Goal: Information Seeking & Learning: Learn about a topic

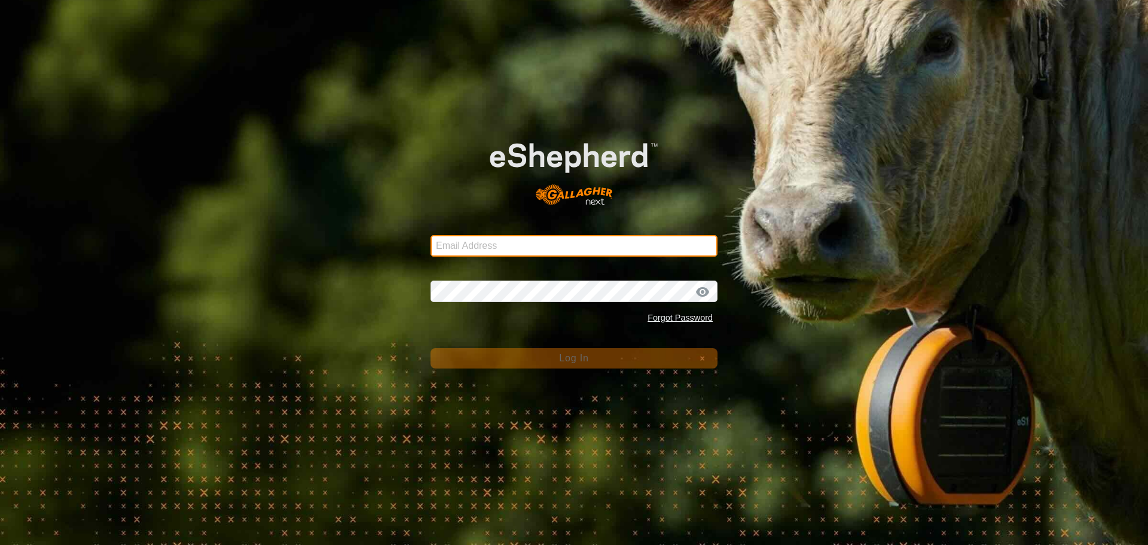
type input "[PERSON_NAME][EMAIL_ADDRESS][DOMAIN_NAME]"
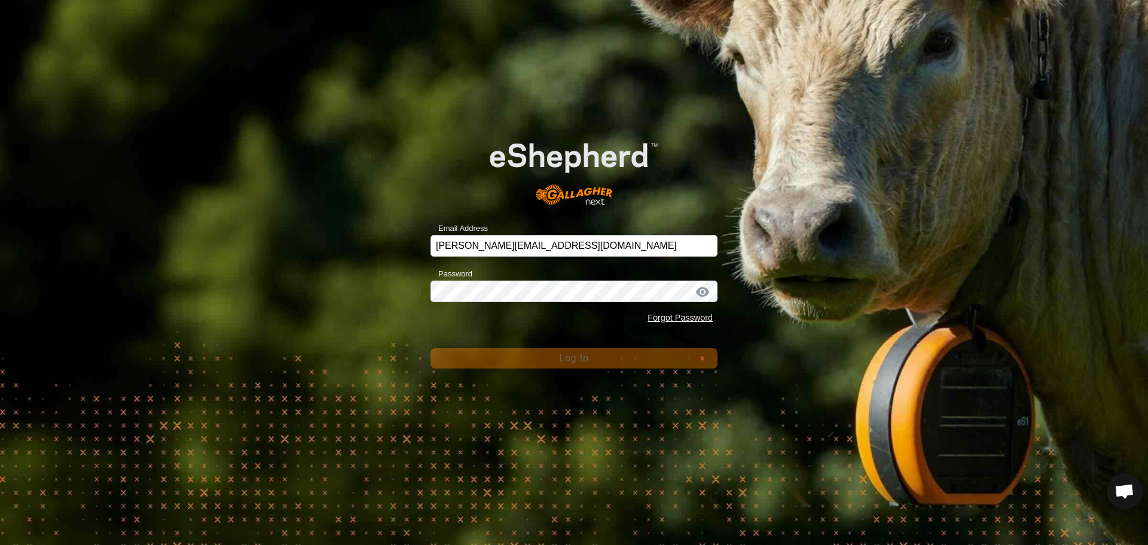
scroll to position [1323, 0]
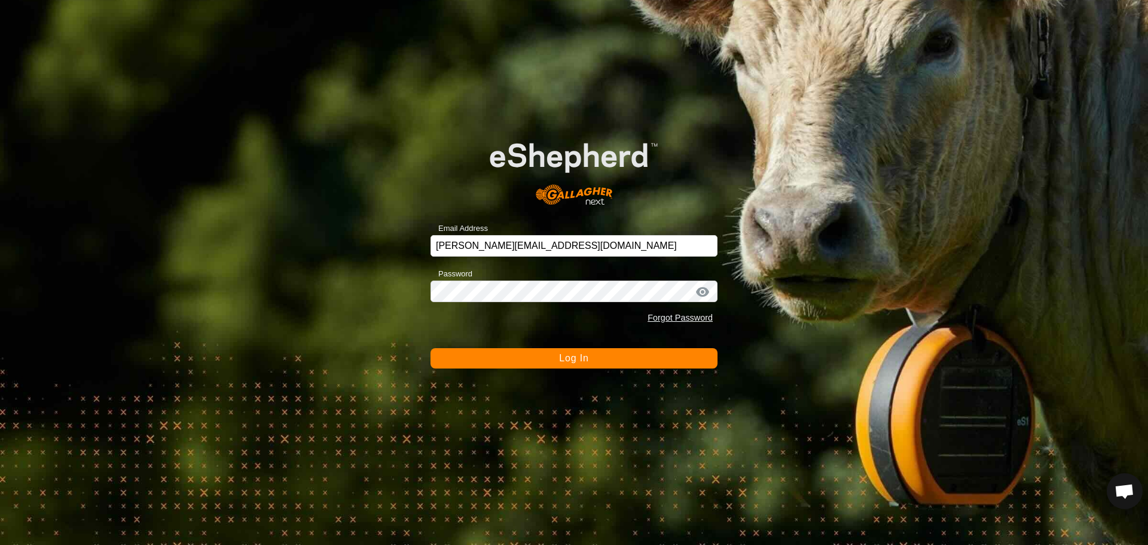
click at [569, 356] on span "Log In" at bounding box center [573, 358] width 29 height 10
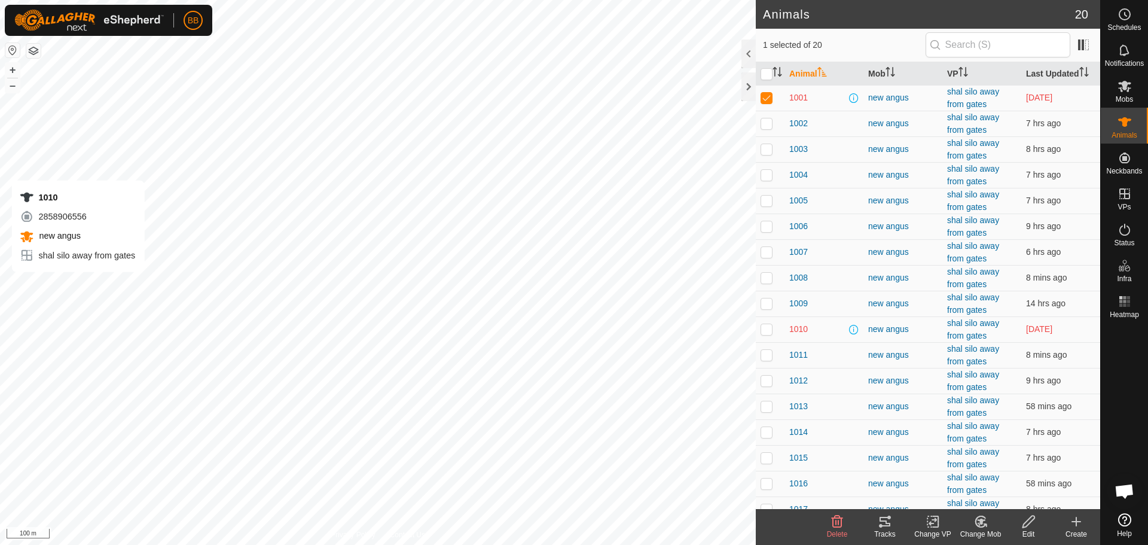
checkbox input "false"
checkbox input "true"
click at [1040, 72] on th "Last Updated" at bounding box center [1060, 73] width 79 height 23
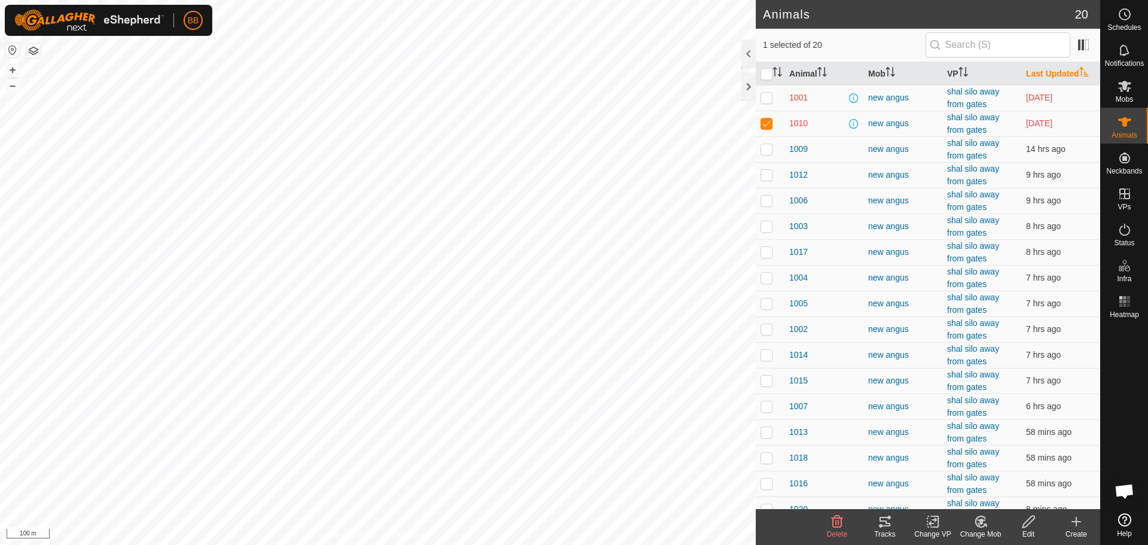
click at [1040, 72] on th "Last Updated" at bounding box center [1060, 73] width 79 height 23
click at [764, 96] on p-checkbox at bounding box center [767, 98] width 12 height 10
checkbox input "false"
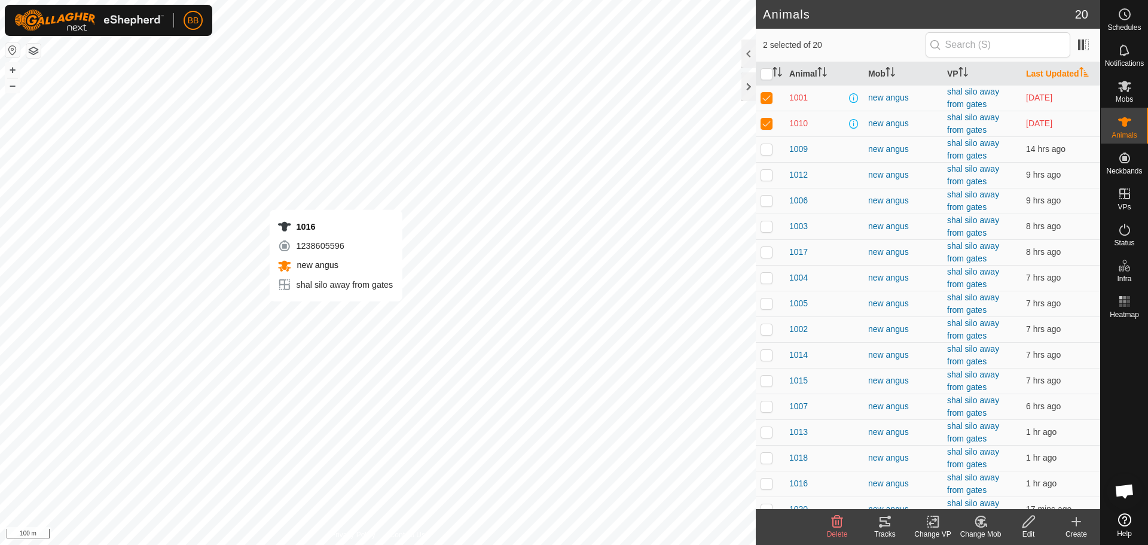
checkbox input "true"
click at [798, 483] on span "1016" at bounding box center [798, 483] width 19 height 13
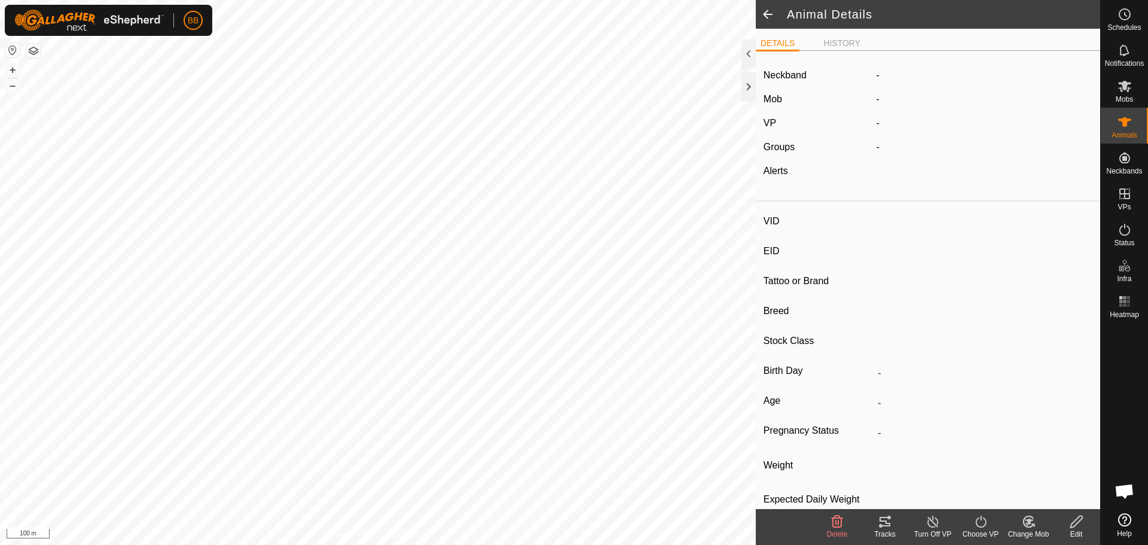
type input "1016"
type input "-"
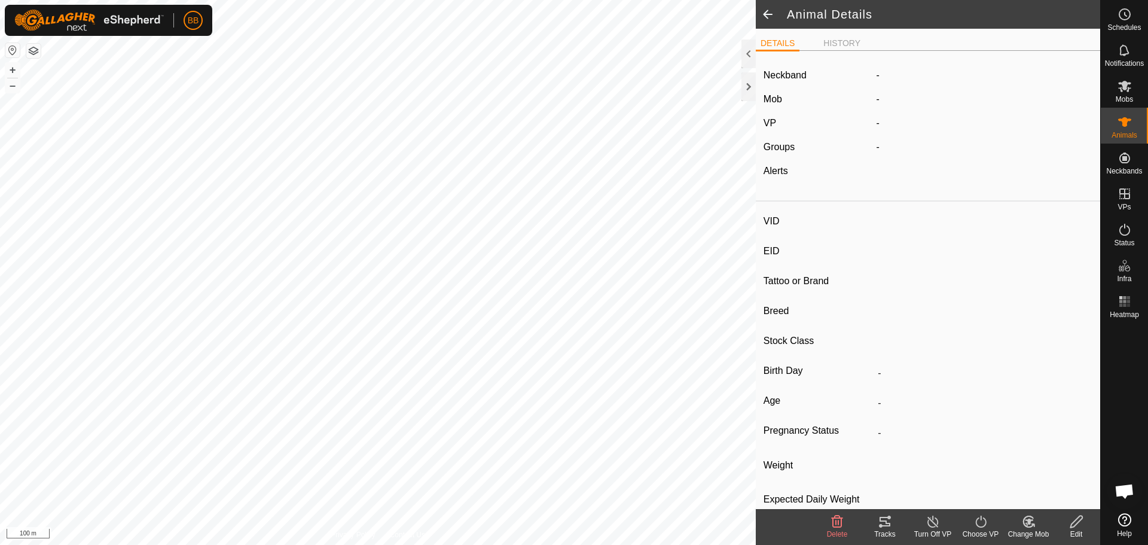
type input "0 kg"
type input "-"
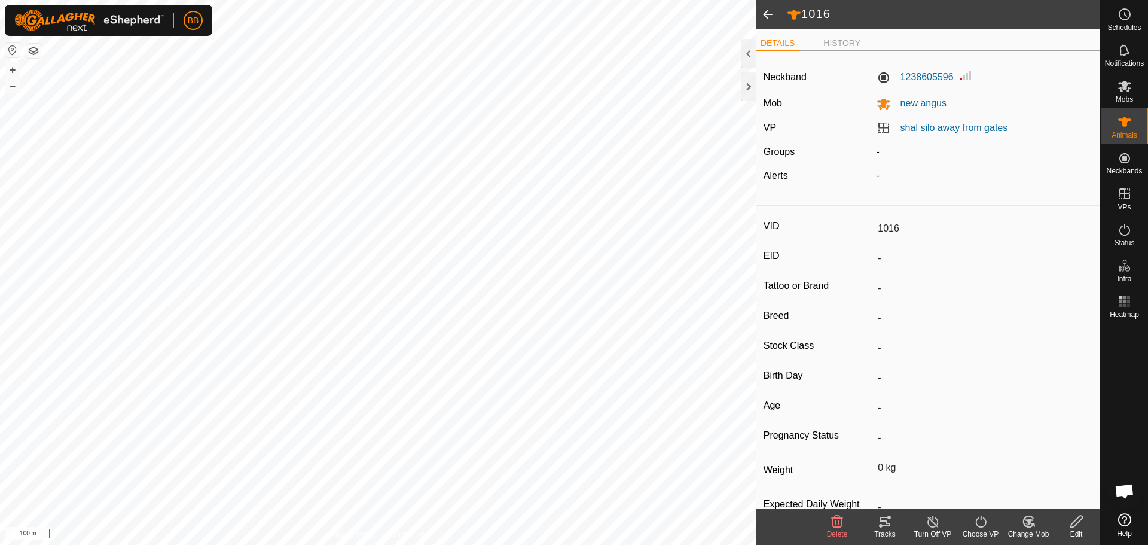
click at [770, 15] on span at bounding box center [768, 14] width 24 height 29
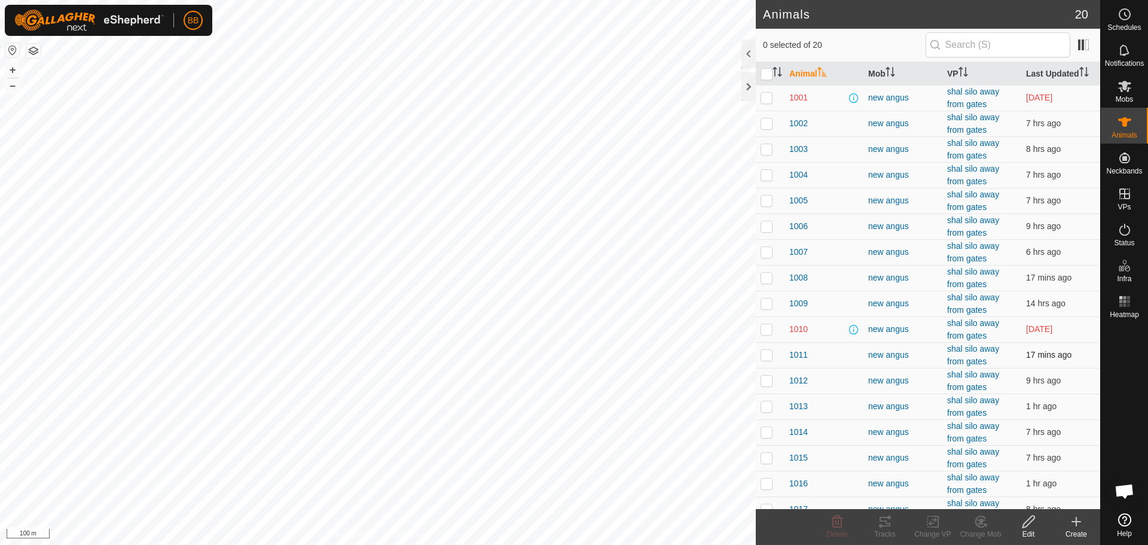
checkbox input "true"
checkbox input "false"
checkbox input "true"
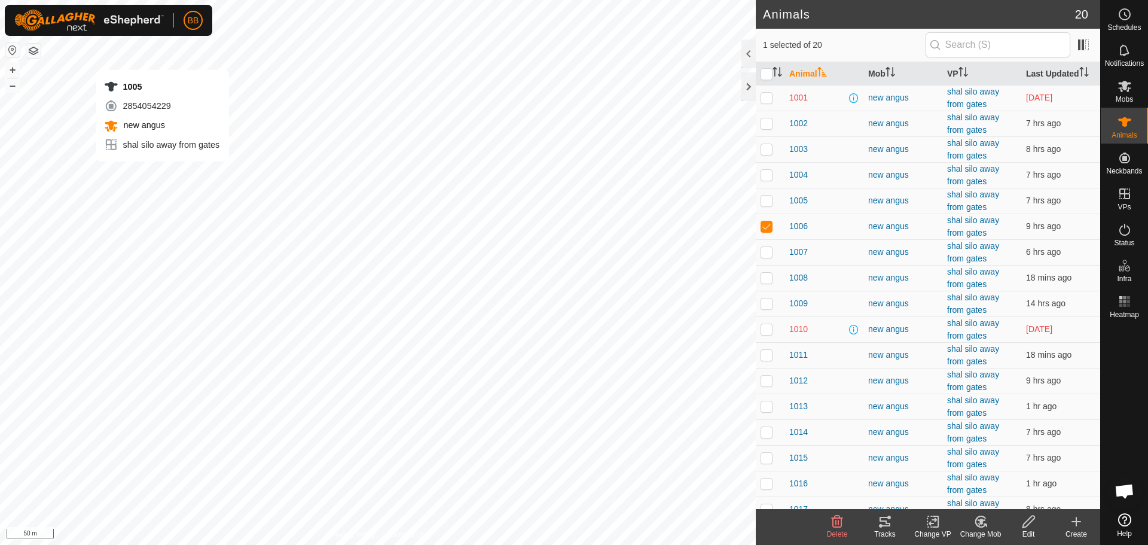
checkbox input "true"
checkbox input "false"
checkbox input "true"
checkbox input "false"
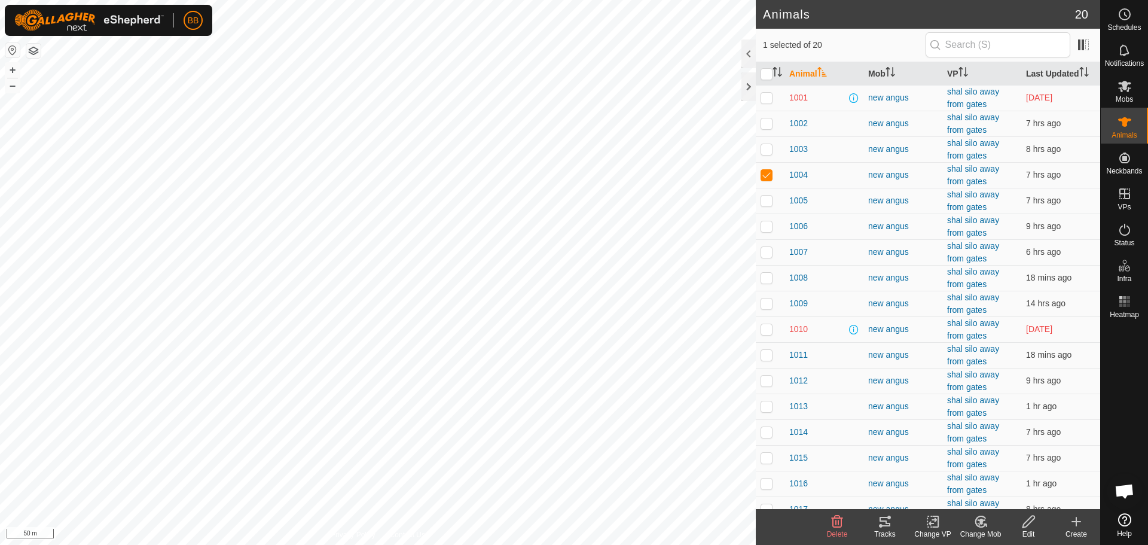
click at [885, 518] on icon at bounding box center [884, 522] width 11 height 10
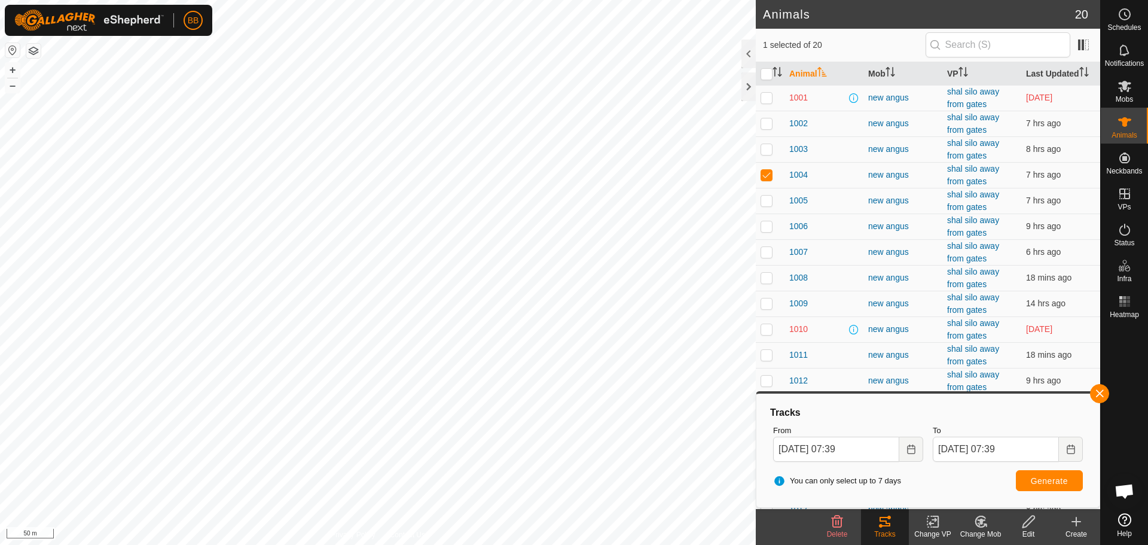
checkbox input "false"
checkbox input "true"
checkbox input "false"
click at [891, 525] on icon at bounding box center [885, 521] width 14 height 14
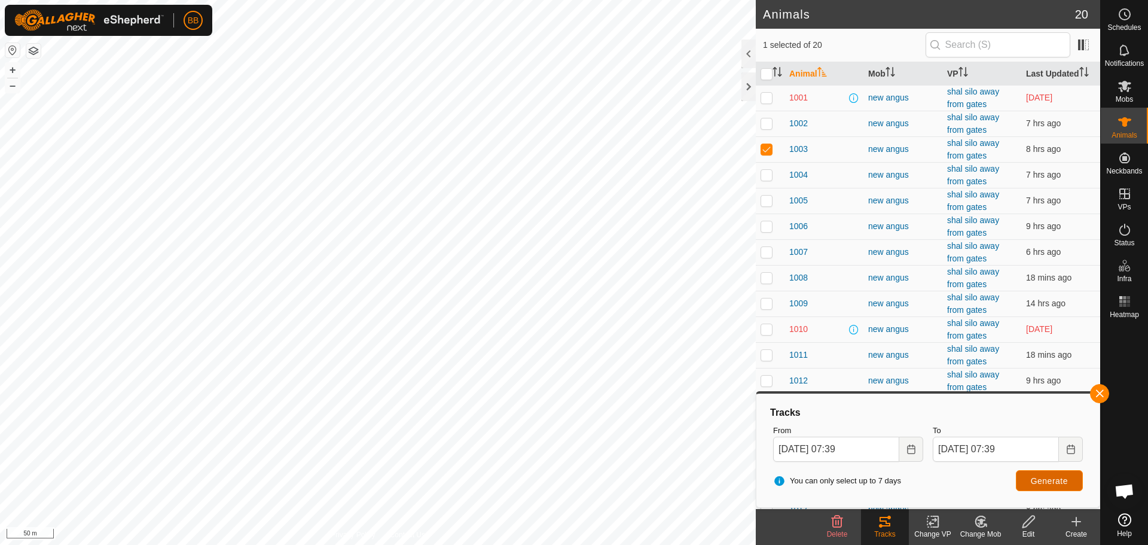
click at [1039, 478] on span "Generate" at bounding box center [1049, 481] width 37 height 10
checkbox input "false"
checkbox input "true"
click at [1041, 480] on span "Generate" at bounding box center [1049, 481] width 37 height 10
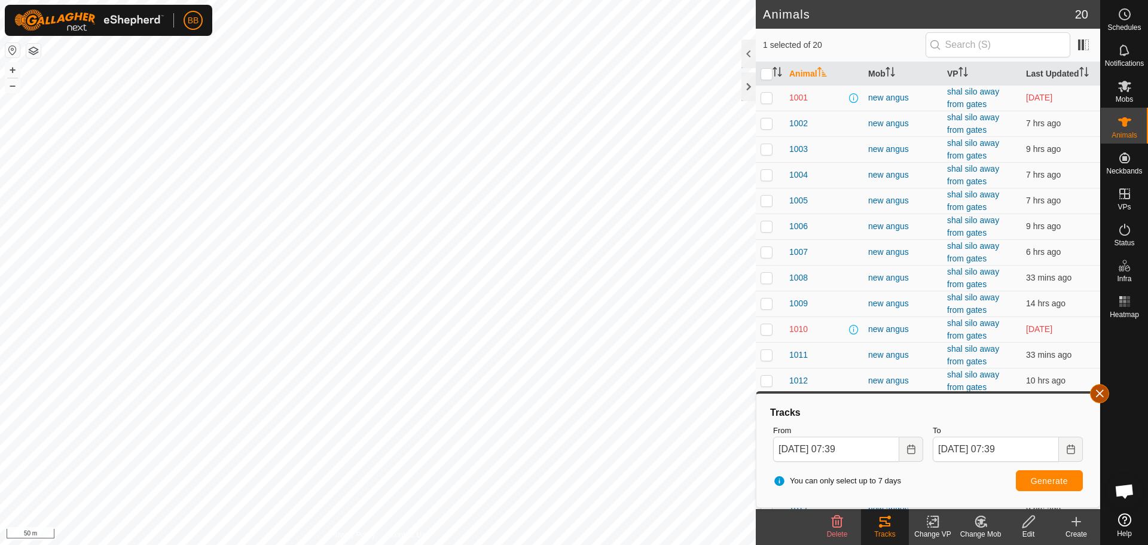
click at [1103, 396] on button "button" at bounding box center [1099, 393] width 19 height 19
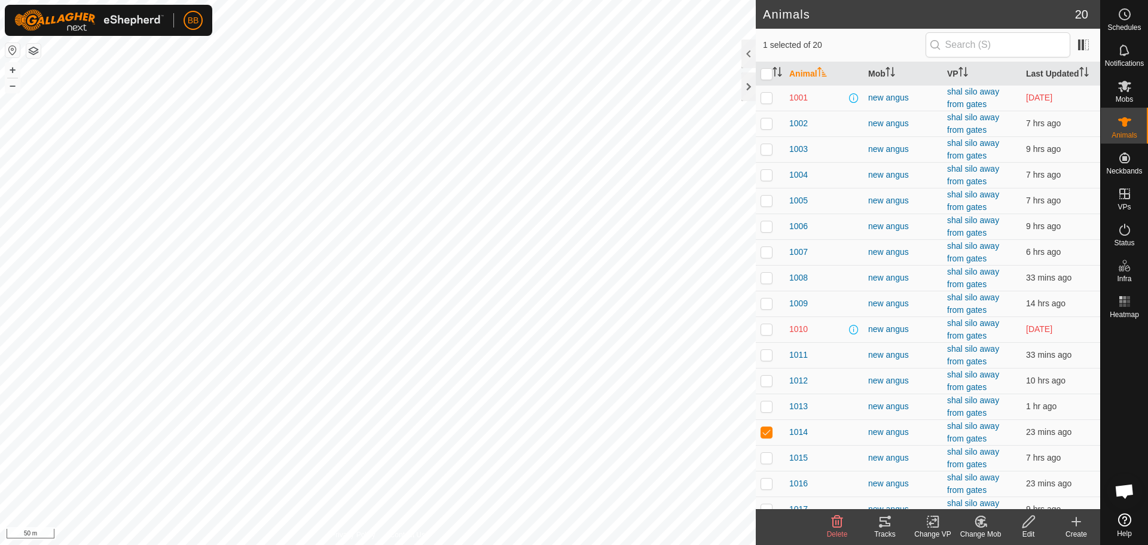
click at [882, 529] on div "Tracks" at bounding box center [885, 534] width 48 height 11
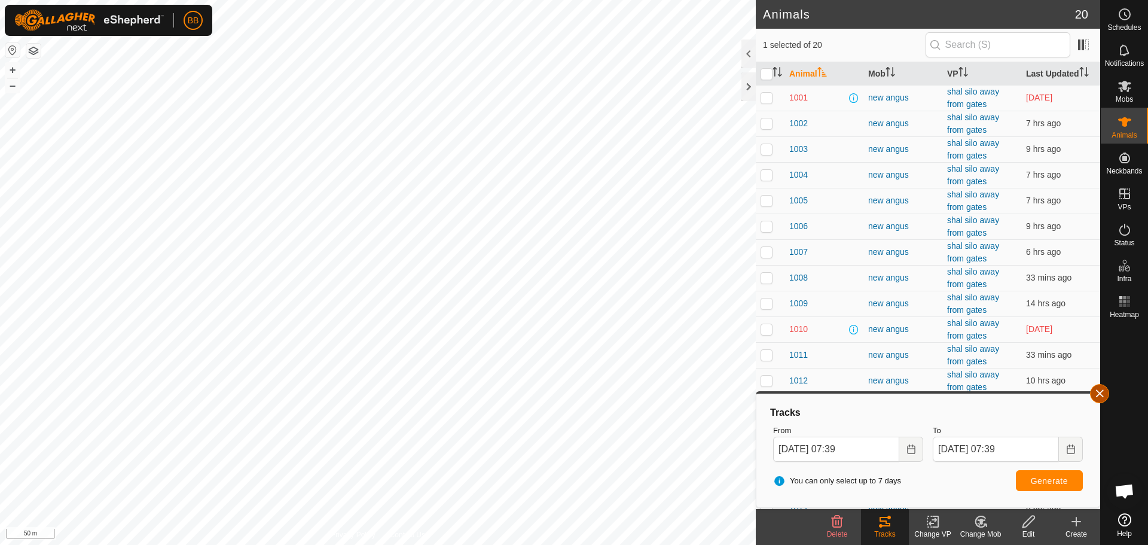
click at [1103, 395] on button "button" at bounding box center [1099, 393] width 19 height 19
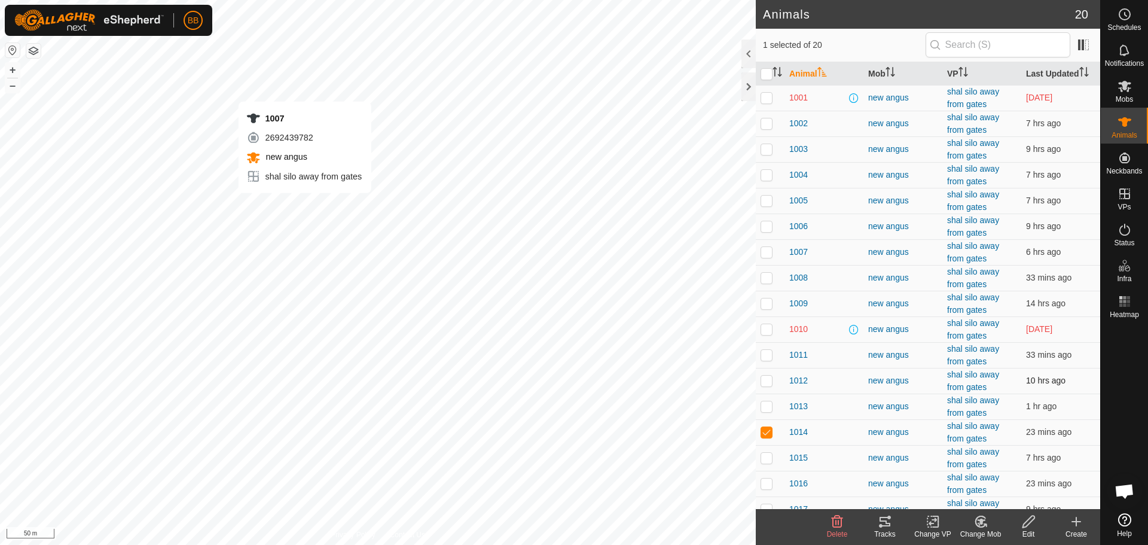
checkbox input "true"
checkbox input "false"
click at [886, 523] on icon at bounding box center [884, 522] width 11 height 10
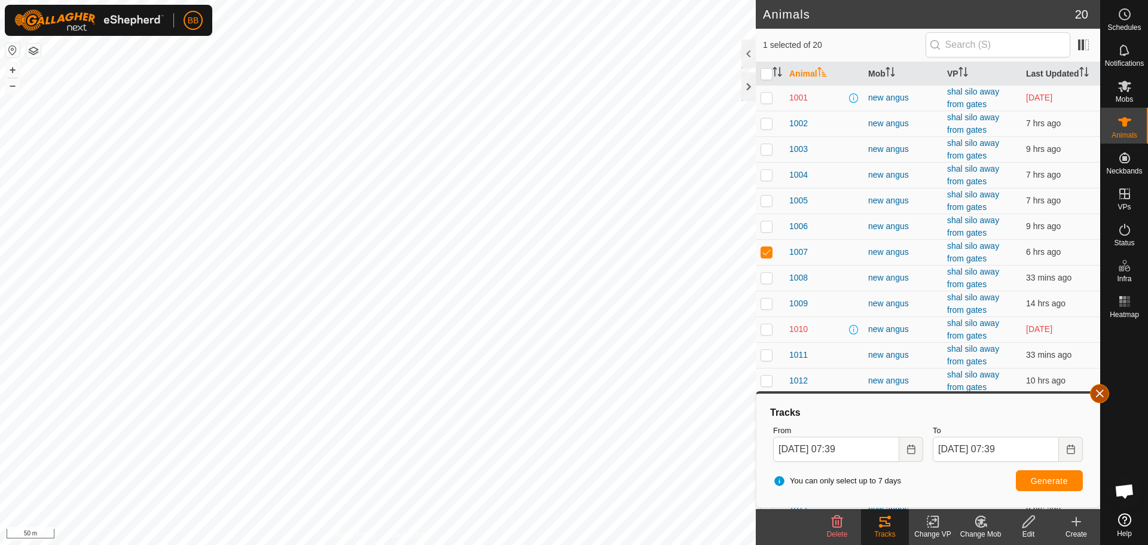
click at [1101, 392] on button "button" at bounding box center [1099, 393] width 19 height 19
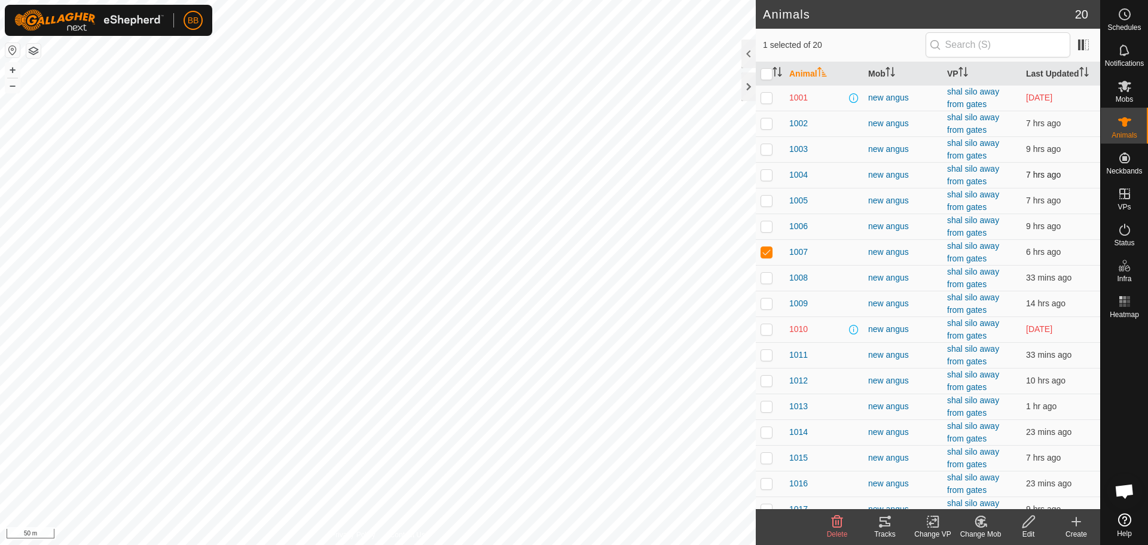
click at [769, 176] on p-checkbox at bounding box center [767, 175] width 12 height 10
checkbox input "true"
click at [768, 150] on p-checkbox at bounding box center [767, 149] width 12 height 10
checkbox input "true"
click at [763, 200] on p-checkbox at bounding box center [767, 201] width 12 height 10
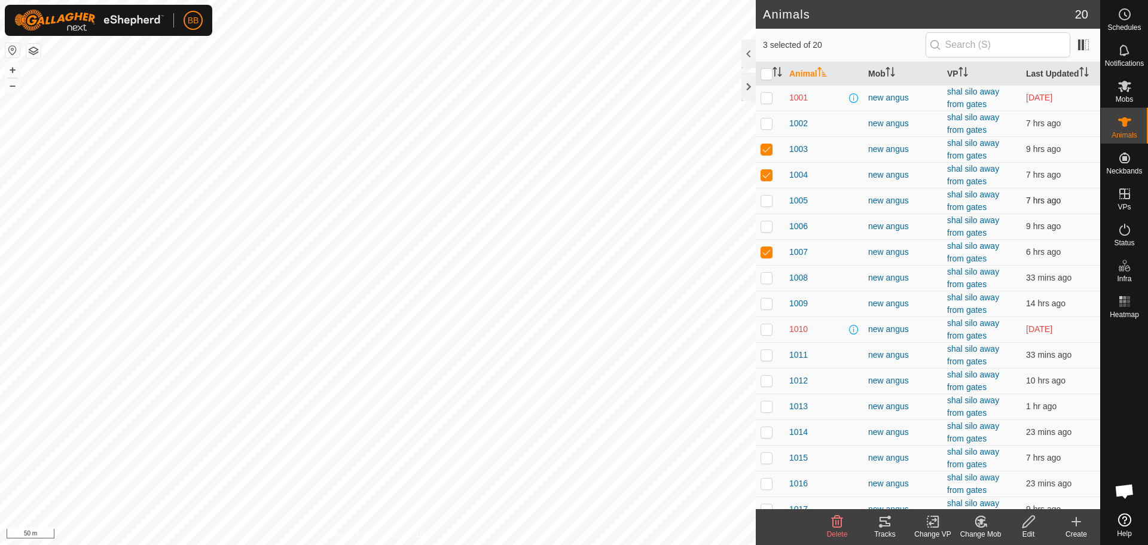
checkbox input "true"
click at [765, 225] on p-checkbox at bounding box center [767, 226] width 12 height 10
checkbox input "true"
click at [884, 524] on icon at bounding box center [885, 521] width 14 height 14
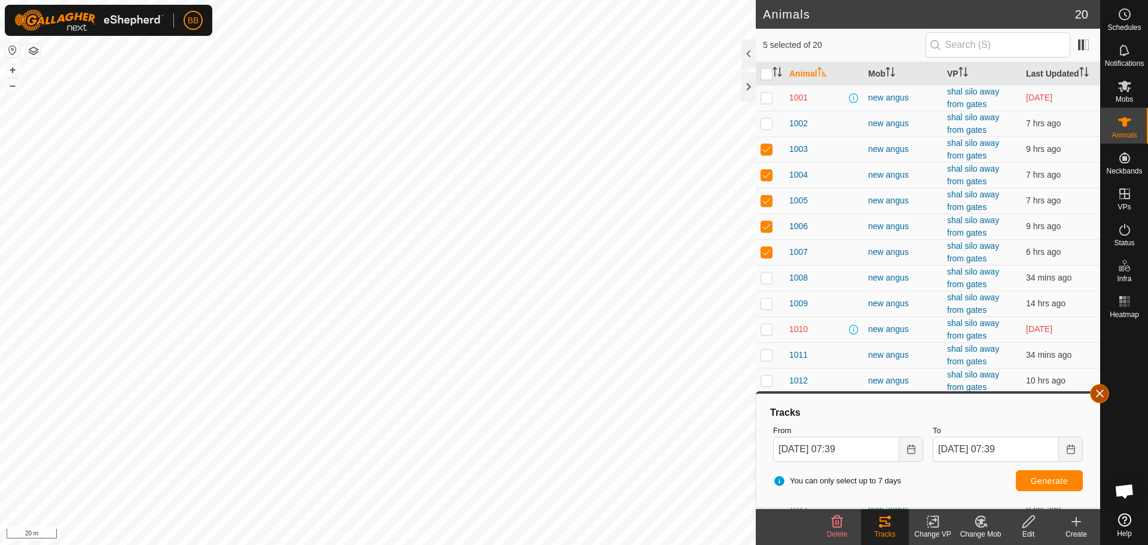
click at [1101, 398] on button "button" at bounding box center [1099, 393] width 19 height 19
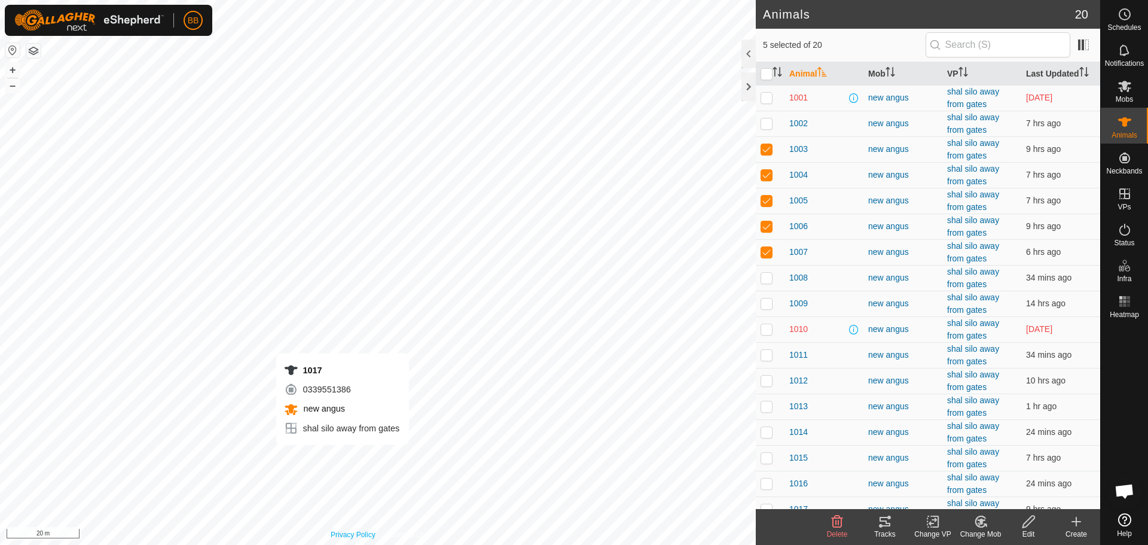
checkbox input "false"
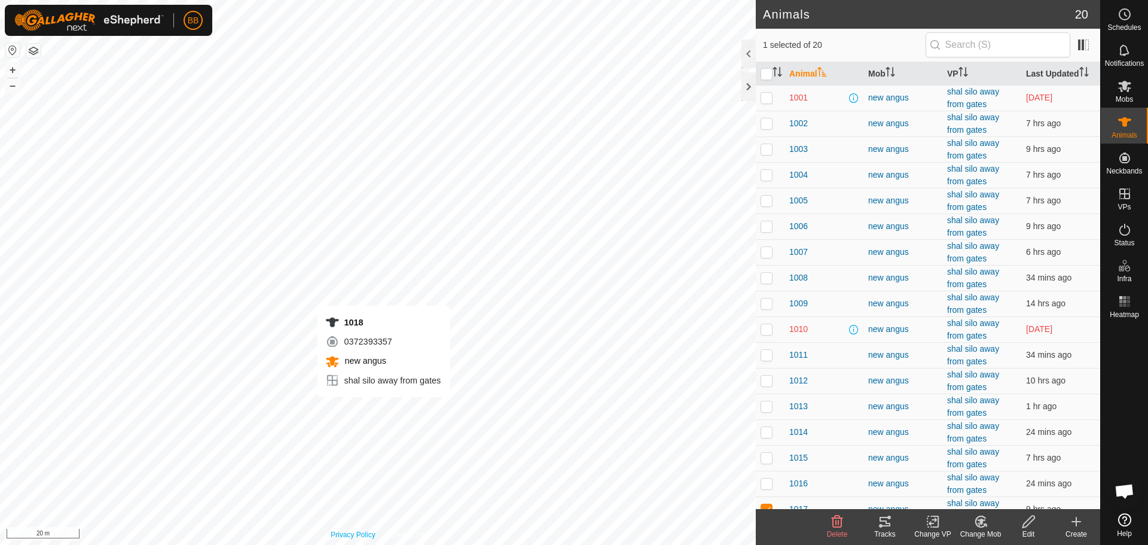
checkbox input "false"
checkbox input "true"
click at [881, 525] on icon at bounding box center [884, 522] width 11 height 10
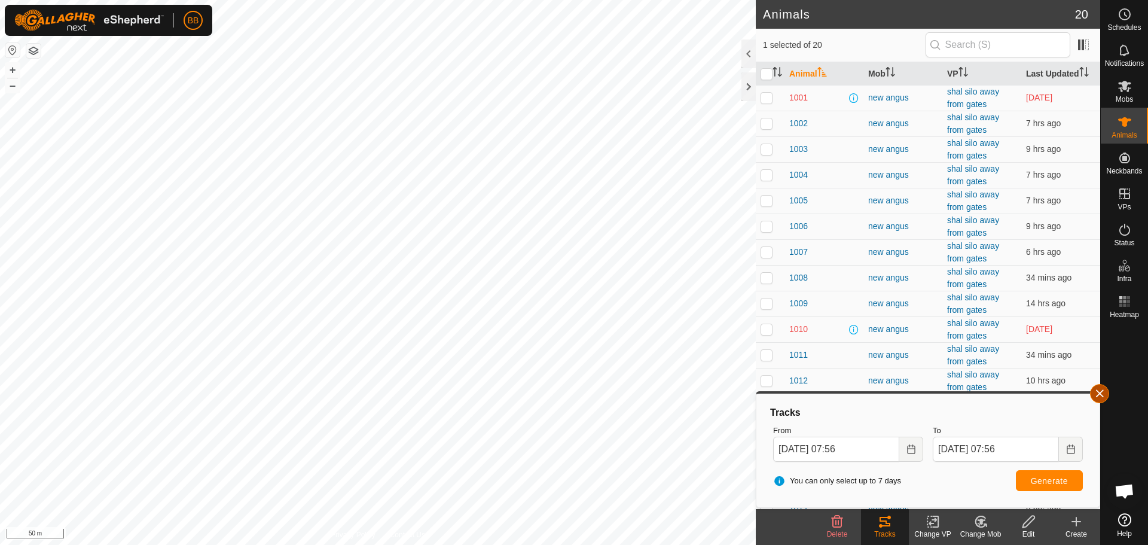
click at [1096, 390] on button "button" at bounding box center [1099, 393] width 19 height 19
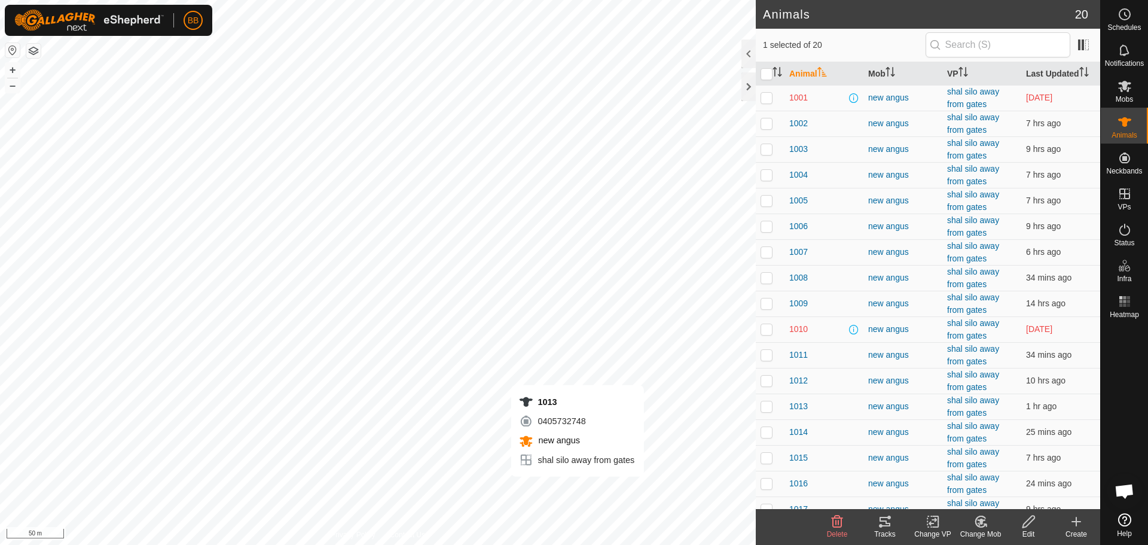
checkbox input "true"
checkbox input "false"
click at [887, 527] on icon at bounding box center [885, 521] width 14 height 14
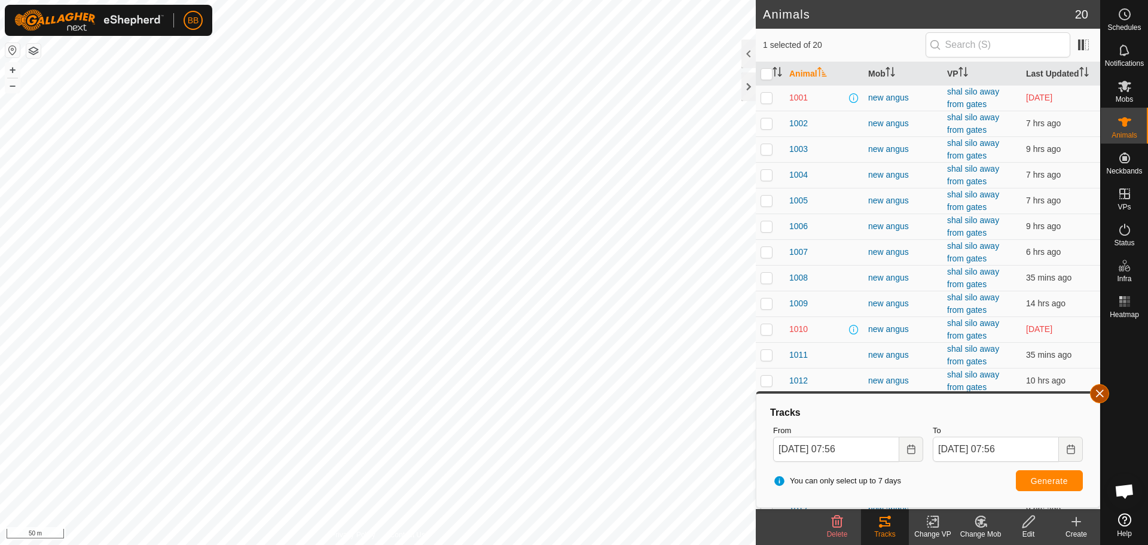
drag, startPoint x: 1101, startPoint y: 374, endPoint x: 1098, endPoint y: 388, distance: 14.0
click at [1101, 390] on button "button" at bounding box center [1099, 393] width 19 height 19
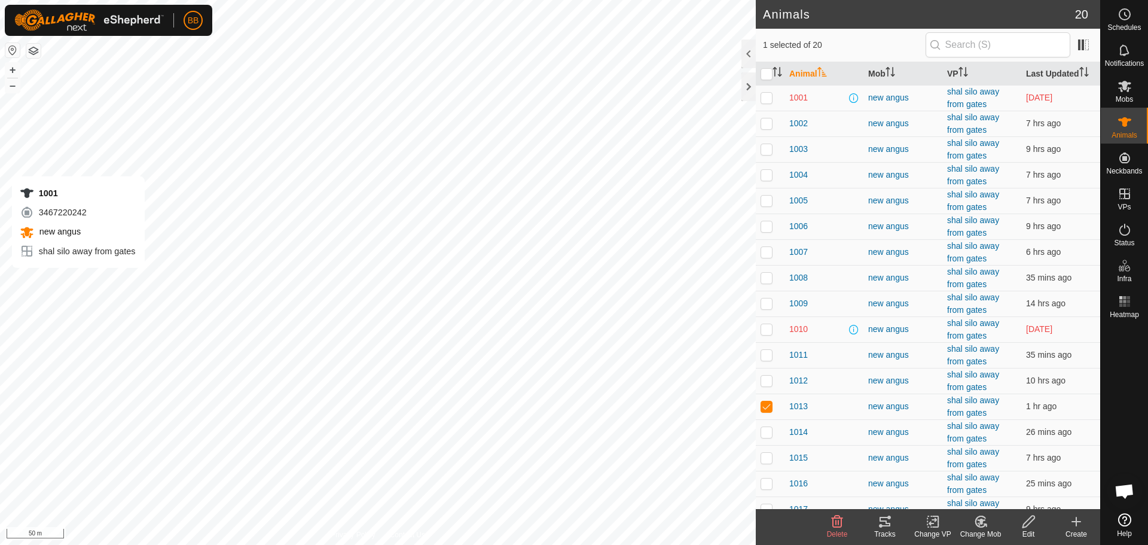
checkbox input "true"
checkbox input "false"
click at [885, 530] on div "Tracks" at bounding box center [885, 534] width 48 height 11
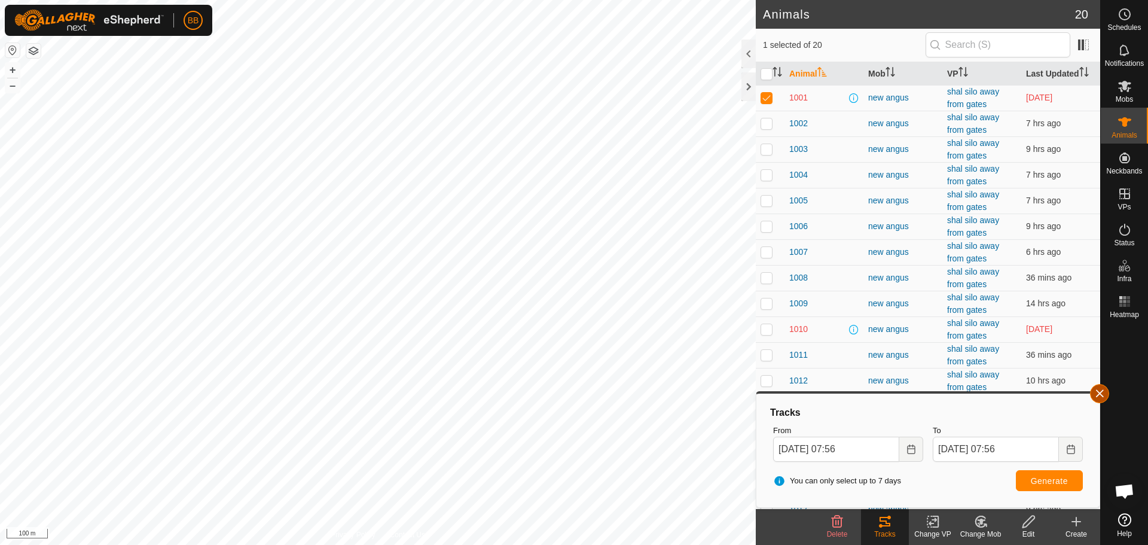
click at [1098, 389] on button "button" at bounding box center [1099, 393] width 19 height 19
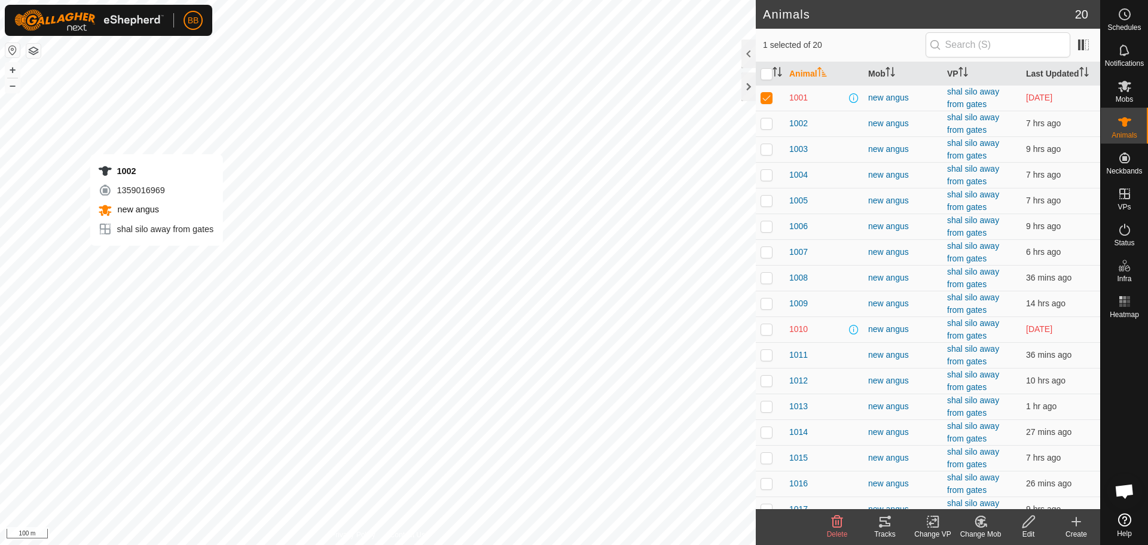
checkbox input "false"
checkbox input "true"
drag, startPoint x: 896, startPoint y: 529, endPoint x: 905, endPoint y: 536, distance: 11.5
click at [905, 536] on div "Tracks" at bounding box center [885, 534] width 48 height 11
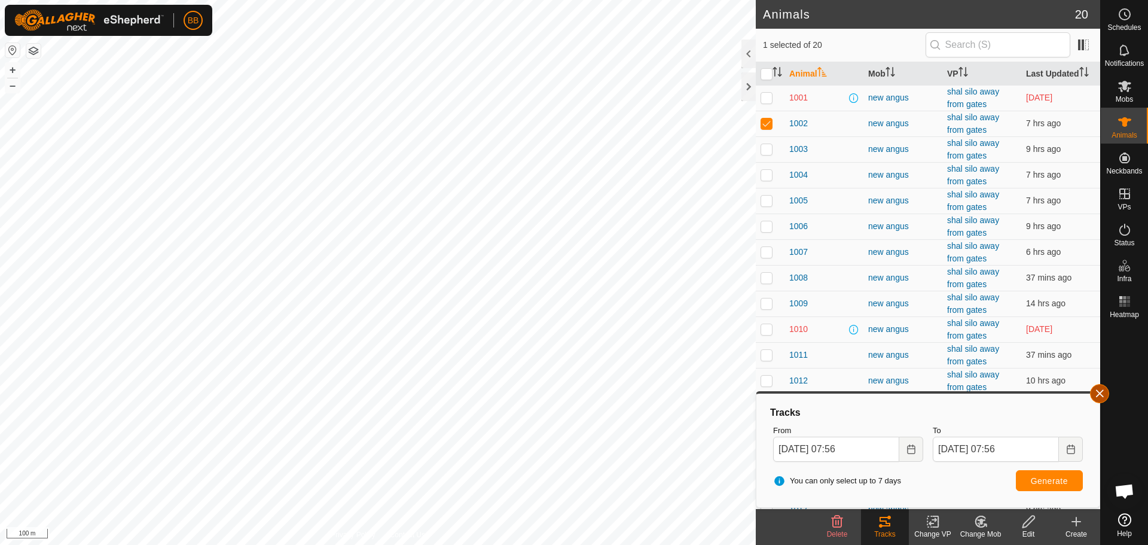
click at [1102, 386] on button "button" at bounding box center [1099, 393] width 19 height 19
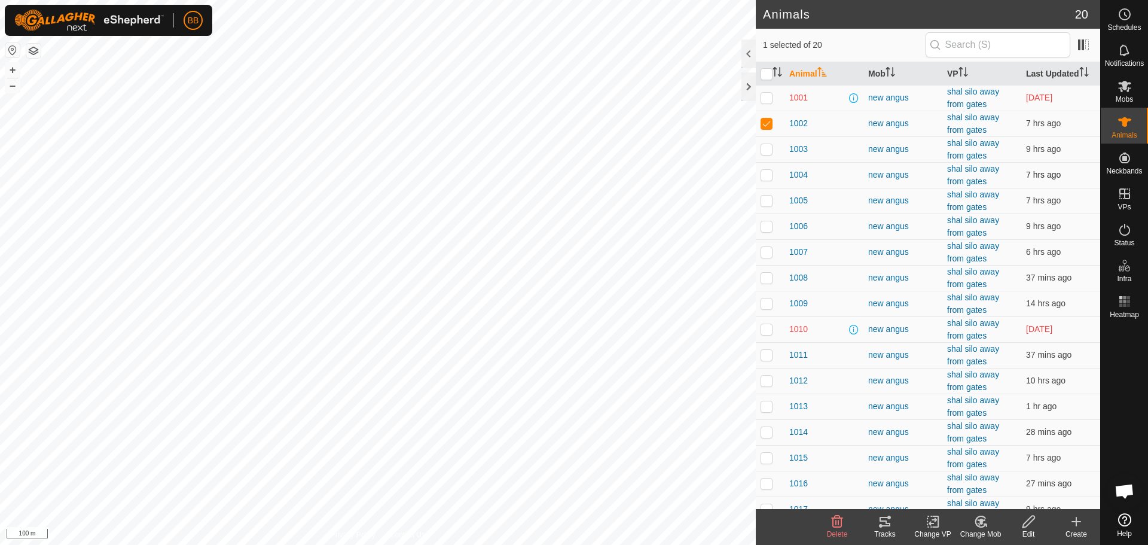
click at [814, 170] on div "1004" at bounding box center [823, 175] width 69 height 13
click at [824, 174] on div "1004" at bounding box center [823, 175] width 69 height 13
drag, startPoint x: 838, startPoint y: 164, endPoint x: 805, endPoint y: 183, distance: 37.7
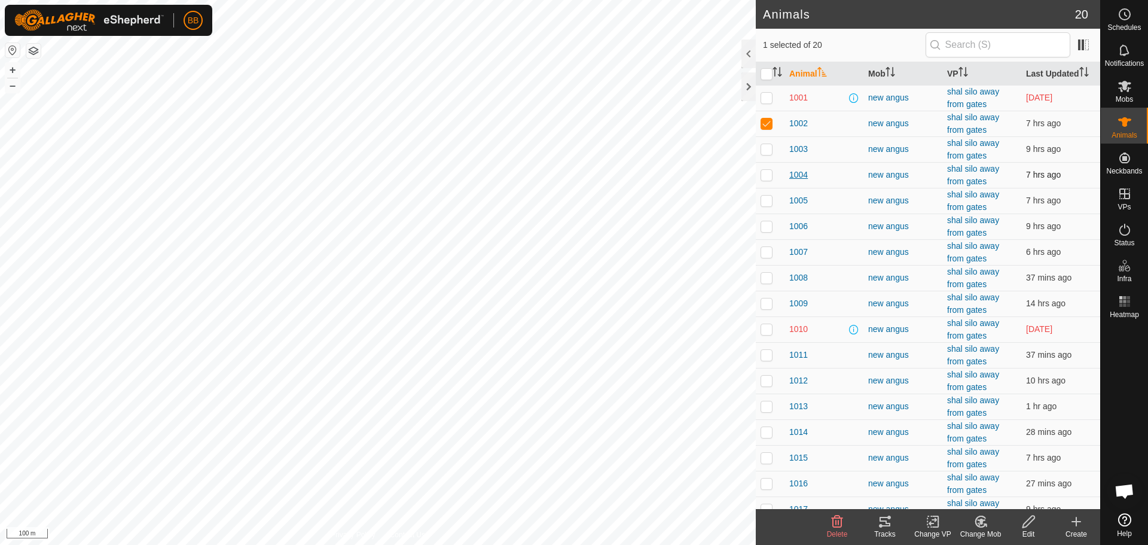
drag, startPoint x: 805, startPoint y: 183, endPoint x: 804, endPoint y: 174, distance: 9.0
drag, startPoint x: 804, startPoint y: 174, endPoint x: 841, endPoint y: 179, distance: 37.5
drag, startPoint x: 841, startPoint y: 179, endPoint x: 788, endPoint y: 169, distance: 53.7
drag, startPoint x: 859, startPoint y: 206, endPoint x: 847, endPoint y: 184, distance: 24.3
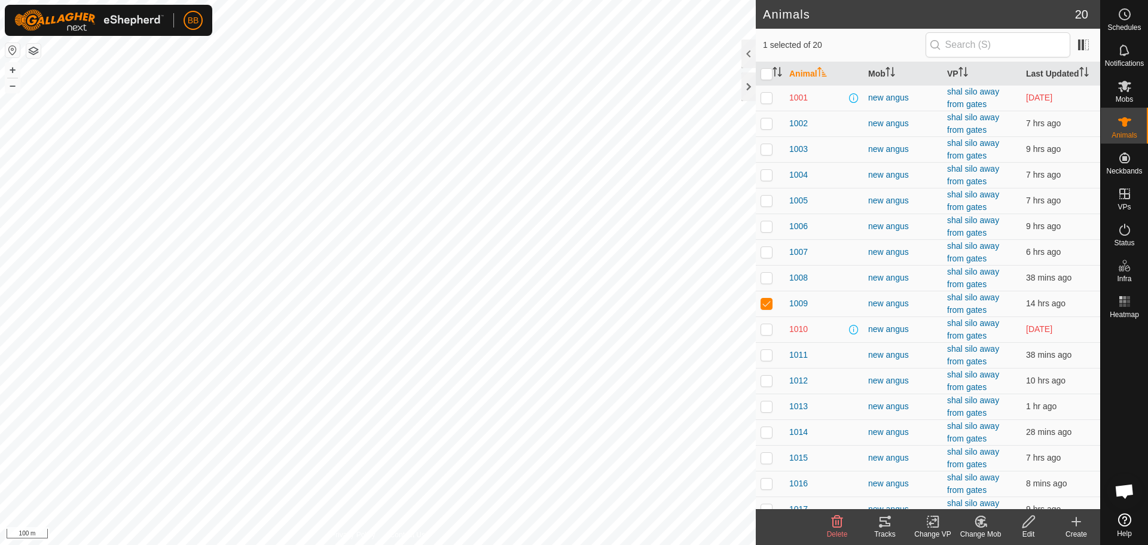
click at [874, 526] on tracks-svg-icon at bounding box center [885, 521] width 48 height 14
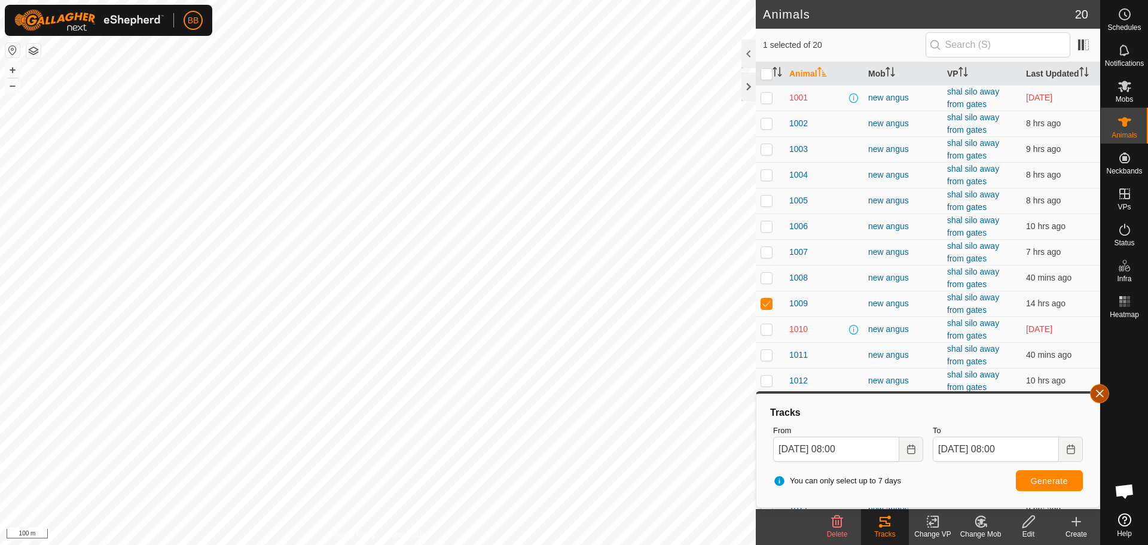
click at [1103, 389] on button "button" at bounding box center [1099, 393] width 19 height 19
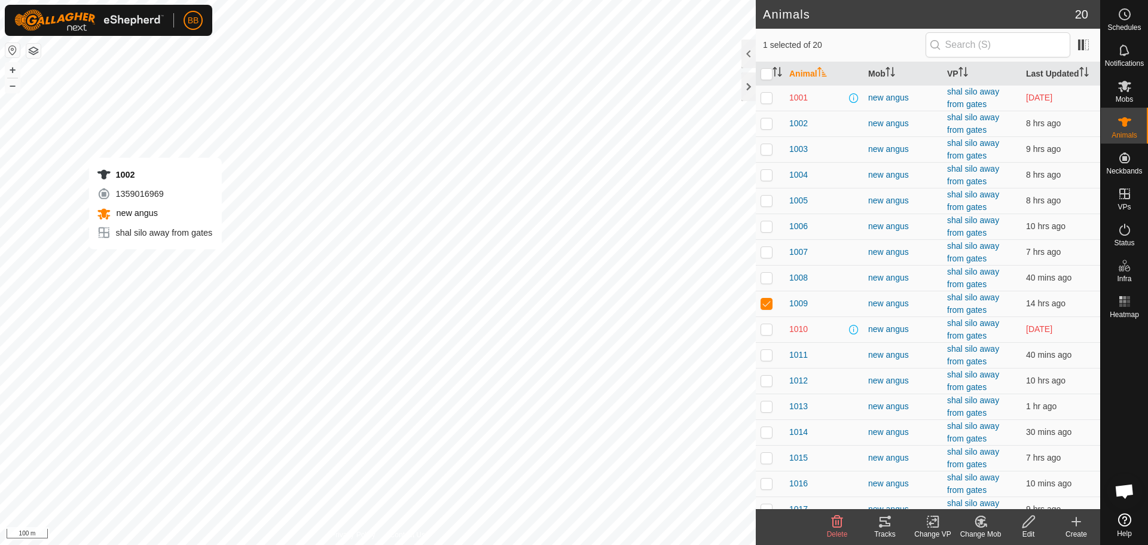
checkbox input "true"
checkbox input "false"
click at [887, 522] on icon at bounding box center [884, 522] width 11 height 10
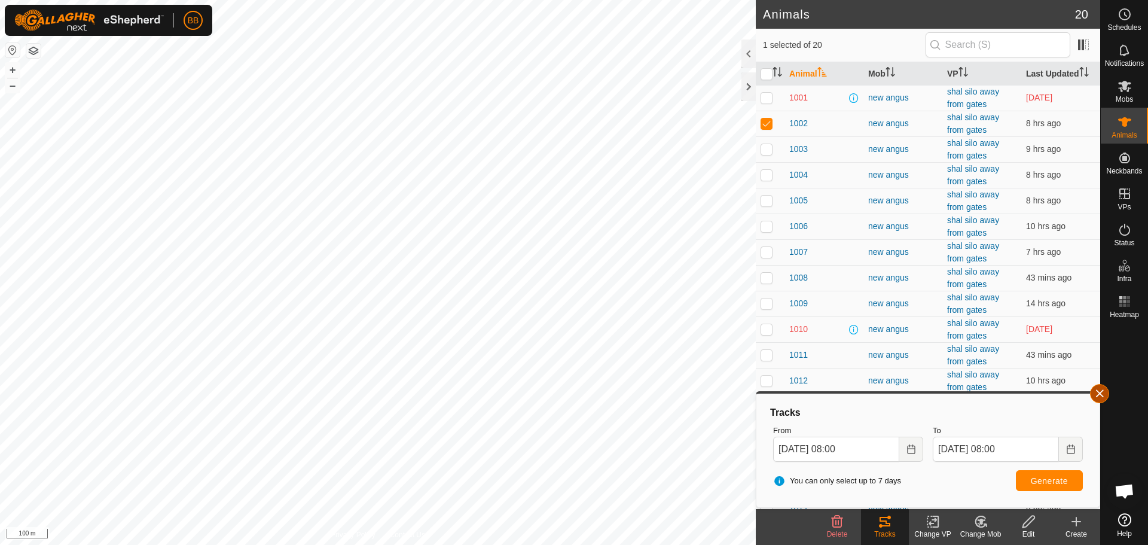
click at [1103, 397] on button "button" at bounding box center [1099, 393] width 19 height 19
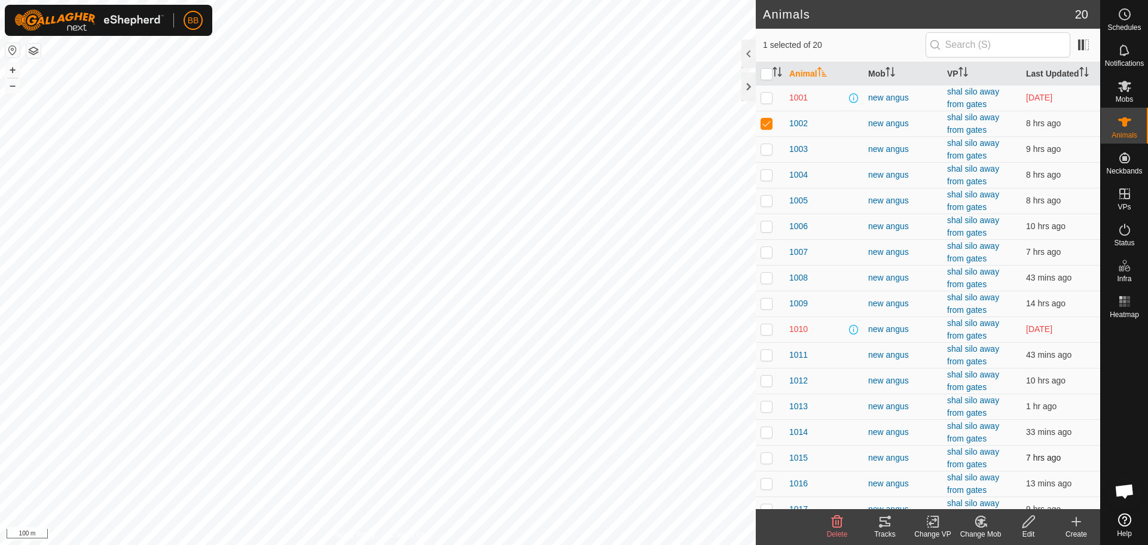
click at [844, 459] on div "1015" at bounding box center [823, 457] width 69 height 13
drag, startPoint x: 1004, startPoint y: 463, endPoint x: 987, endPoint y: 462, distance: 17.4
click at [987, 462] on td "shal silo away from gates" at bounding box center [981, 458] width 79 height 26
click at [982, 462] on td "shal silo away from gates" at bounding box center [981, 458] width 79 height 26
click at [794, 325] on span "1010" at bounding box center [798, 329] width 19 height 13
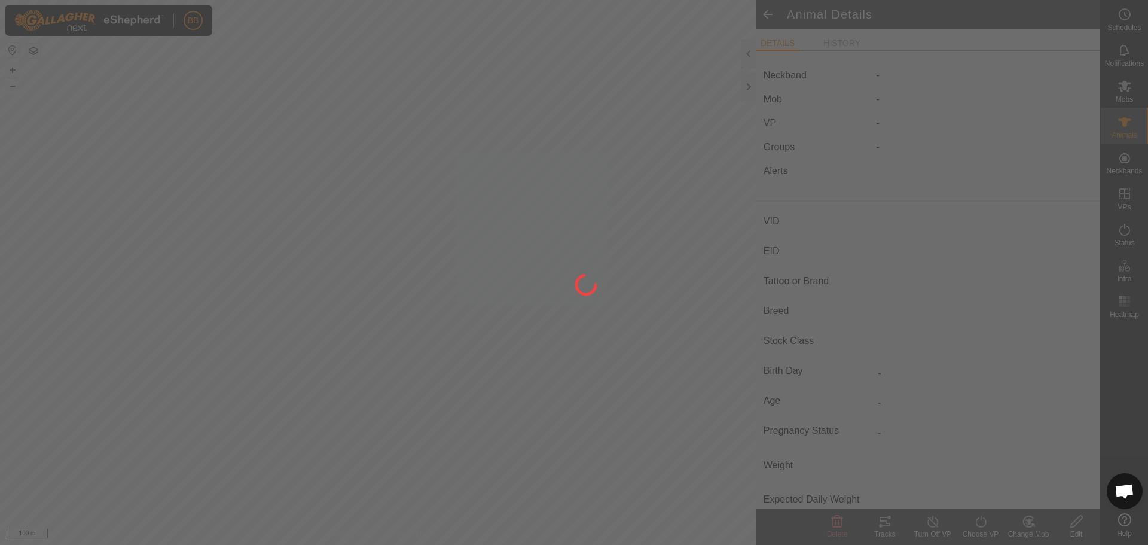
type input "1010"
type input "-"
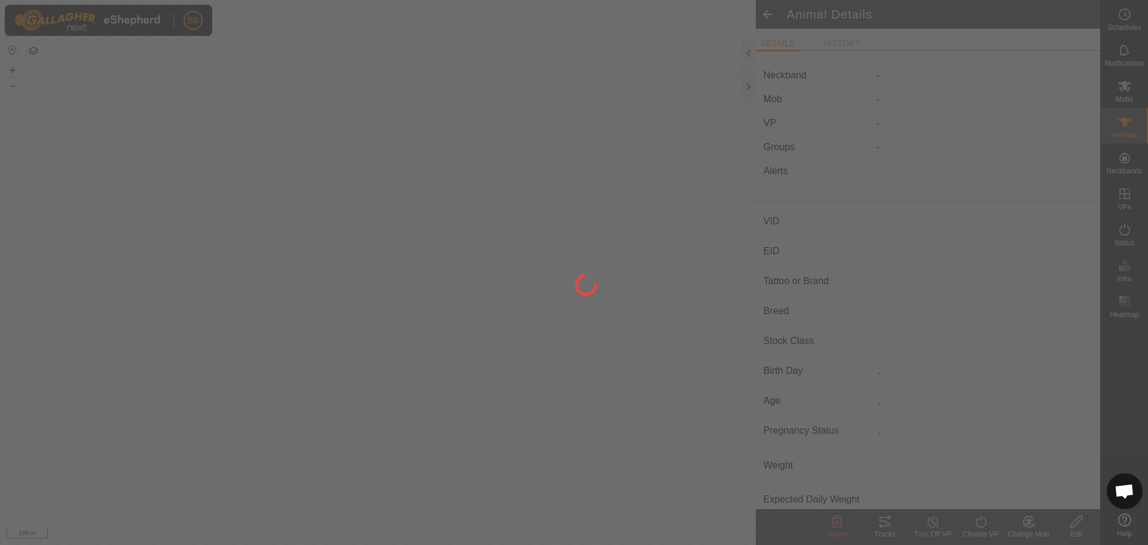
type input "0 kg"
type input "-"
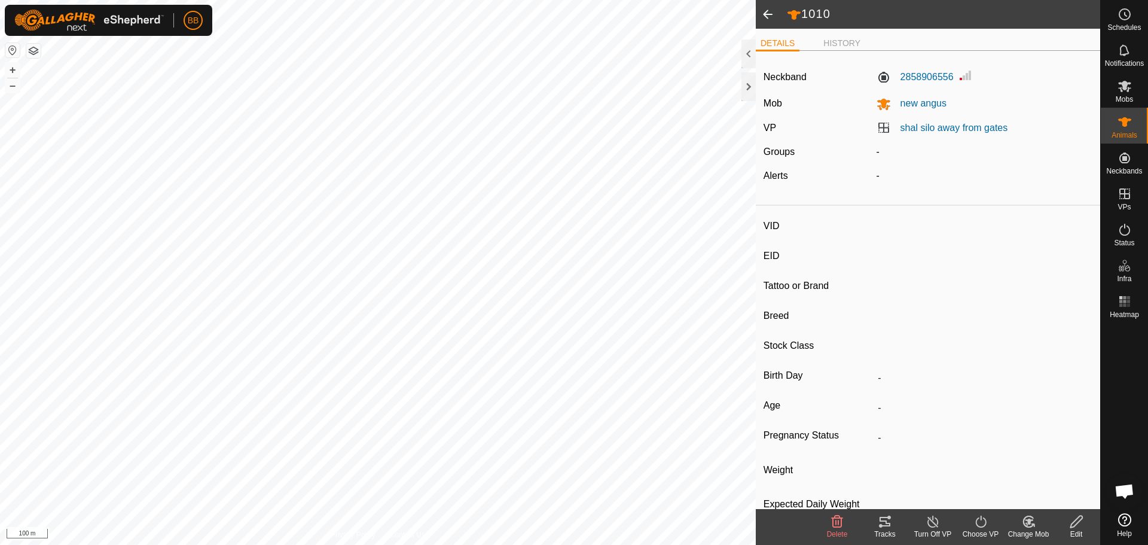
type input "1013"
type input "-"
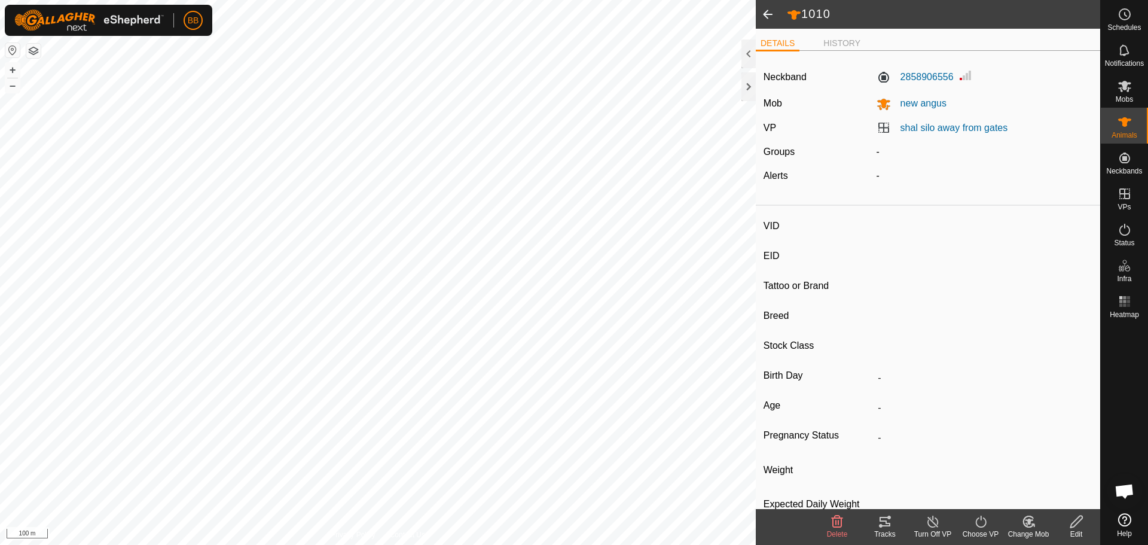
type input "0 kg"
type input "-"
click at [882, 523] on icon at bounding box center [885, 521] width 14 height 14
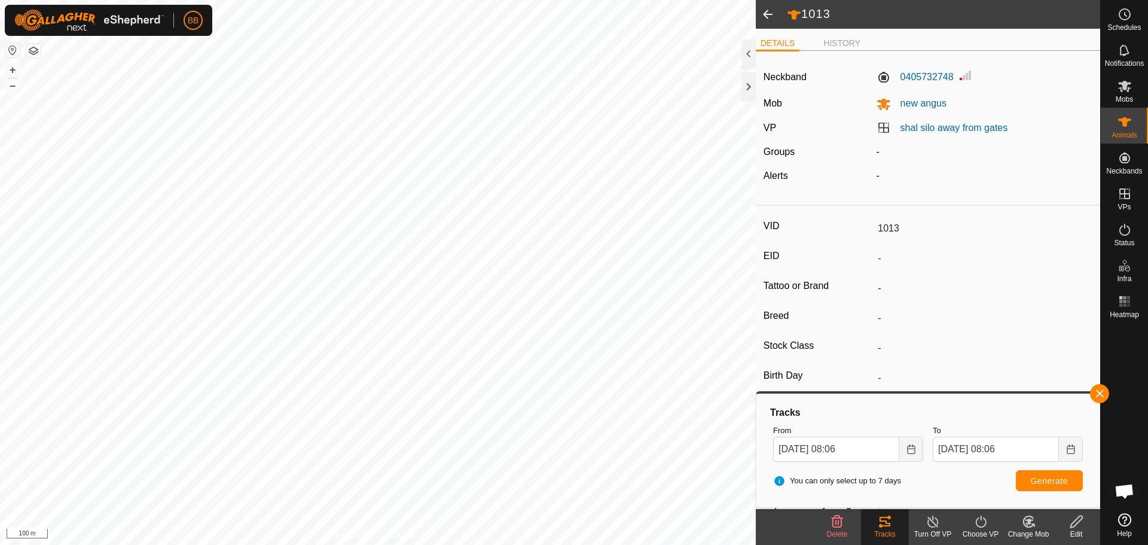
drag, startPoint x: 1108, startPoint y: 361, endPoint x: 1114, endPoint y: 393, distance: 32.9
click at [1114, 393] on div at bounding box center [1124, 415] width 47 height 185
click at [1099, 393] on button "button" at bounding box center [1099, 393] width 19 height 19
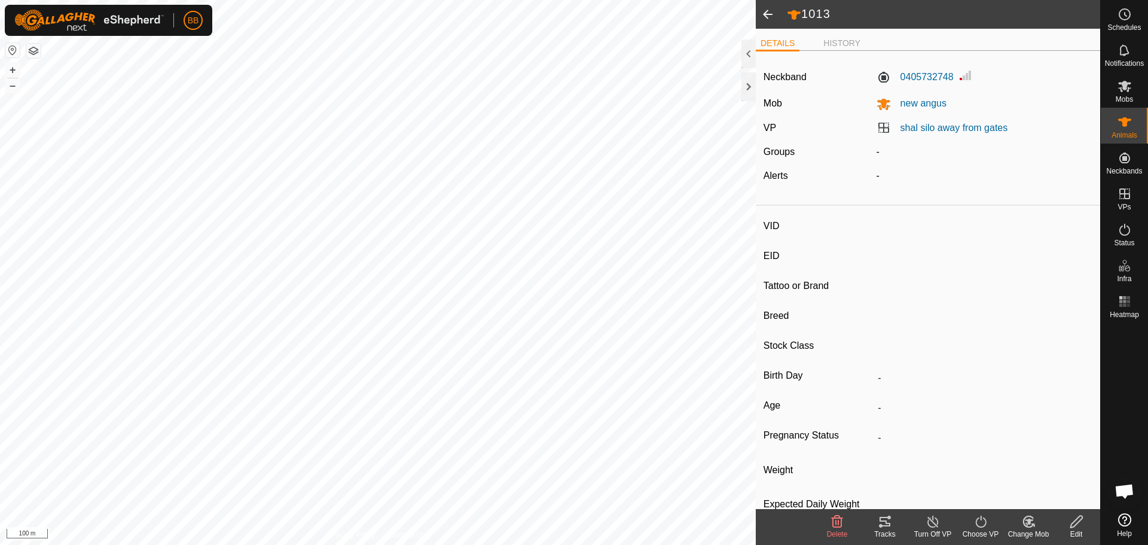
type input "1002"
type input "-"
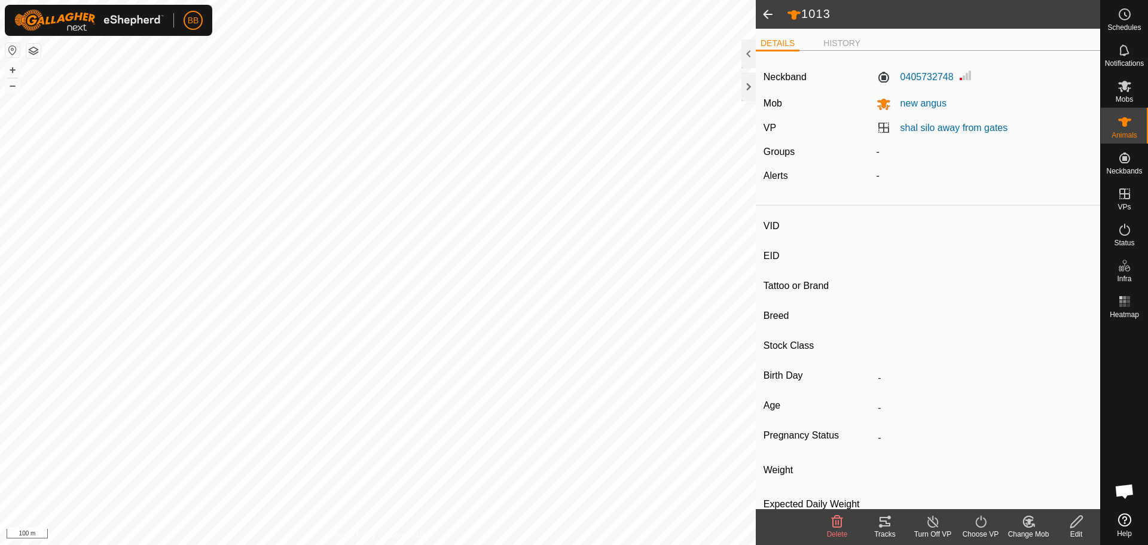
type input "0 kg"
type input "-"
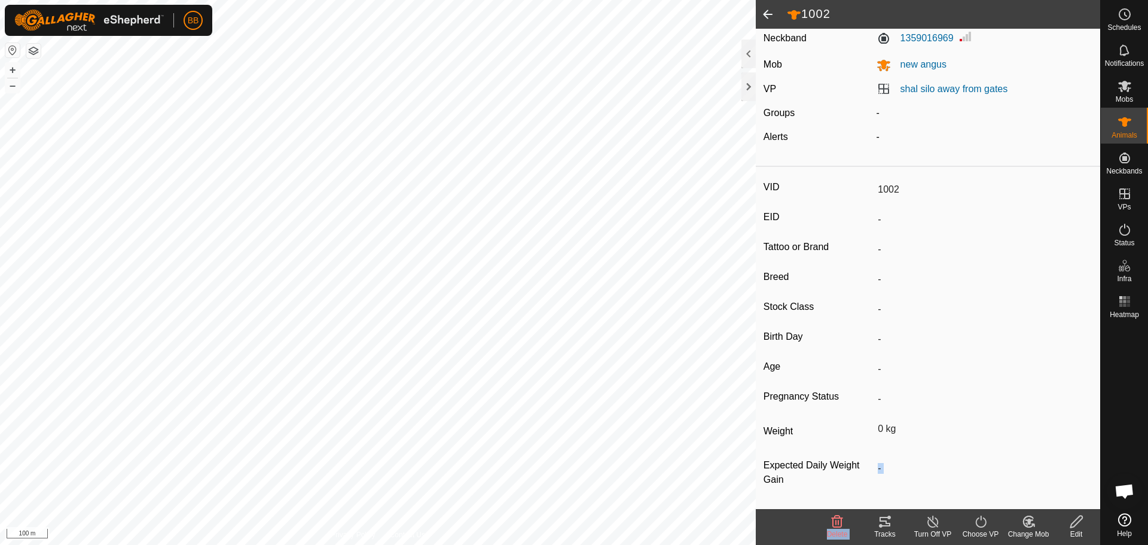
click at [882, 506] on article "1002 DETAILS HISTORY Neckband 1359016969 Mob new angus VP shal silo away from g…" at bounding box center [928, 272] width 344 height 545
click at [877, 502] on div "VID 1002 EID - Tattoo or Brand - Breed - Stock Class - Birth Day - Age - Pregna…" at bounding box center [928, 340] width 344 height 337
click at [888, 515] on icon at bounding box center [885, 521] width 14 height 14
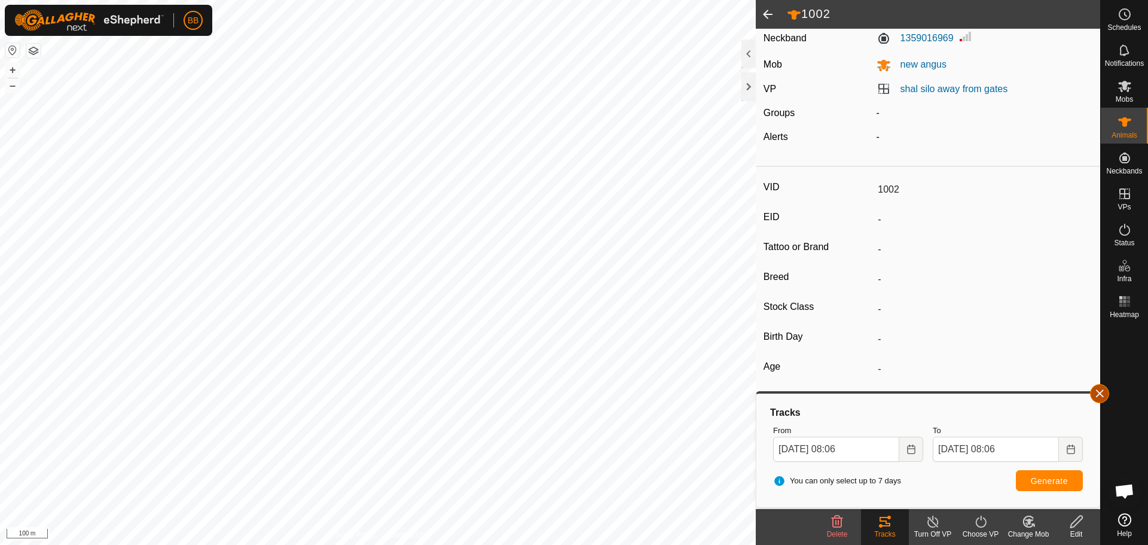
click at [1098, 385] on button "button" at bounding box center [1099, 393] width 19 height 19
